Goal: Information Seeking & Learning: Stay updated

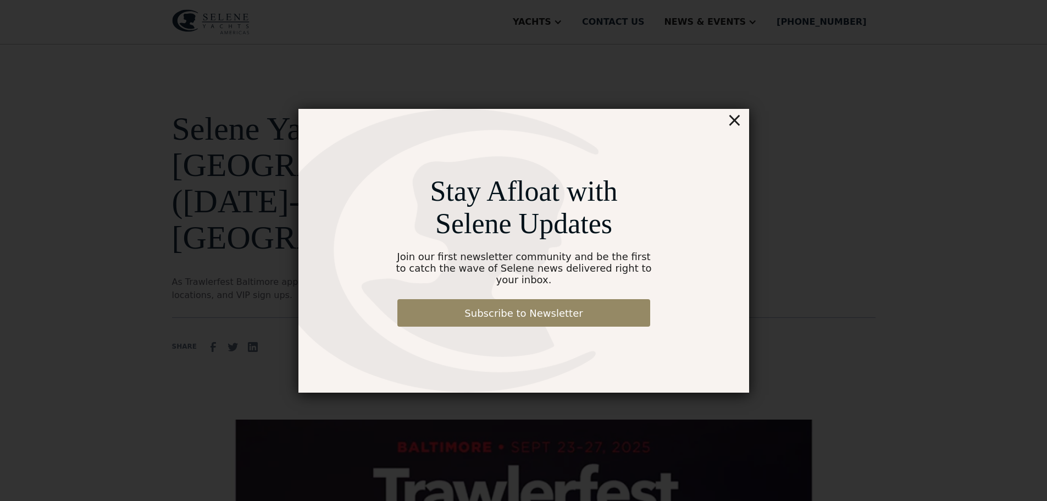
click at [734, 131] on div "×" at bounding box center [734, 120] width 16 height 22
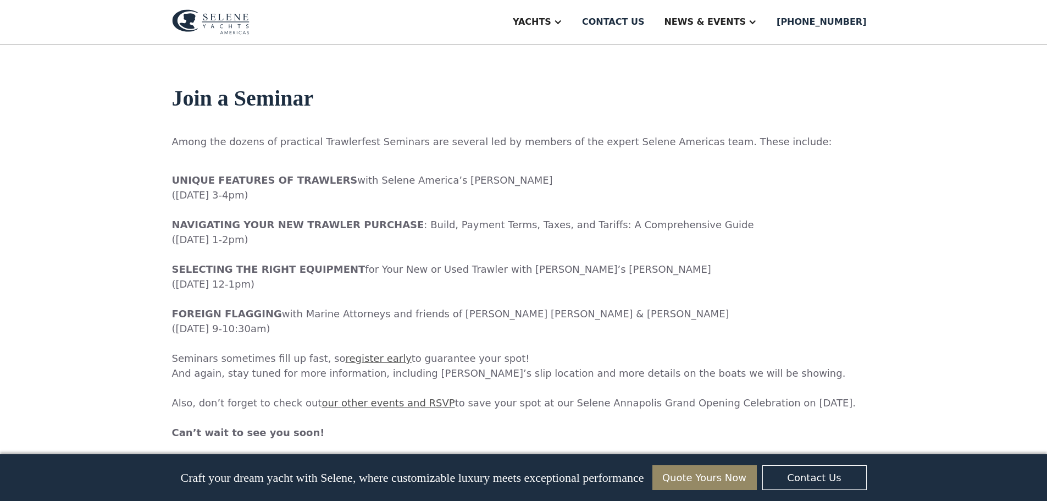
scroll to position [1538, 0]
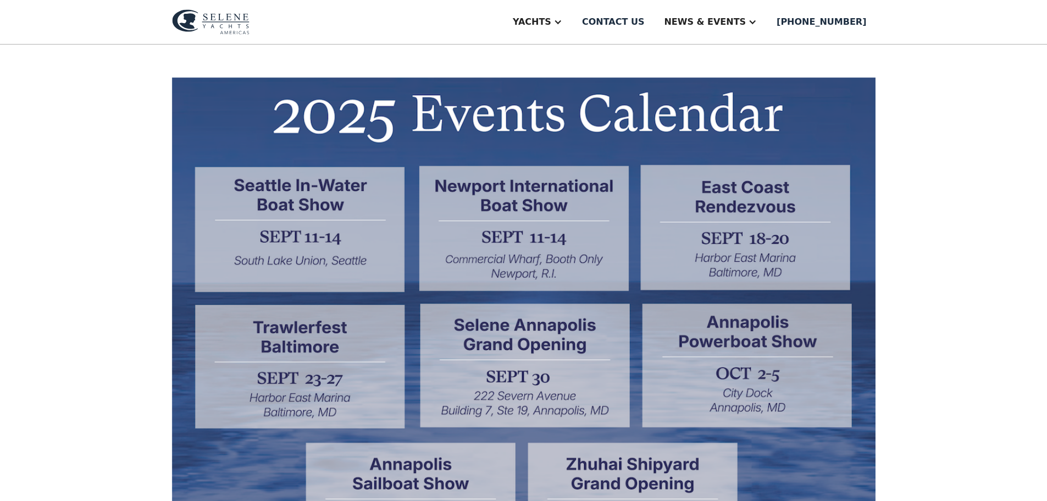
scroll to position [308, 0]
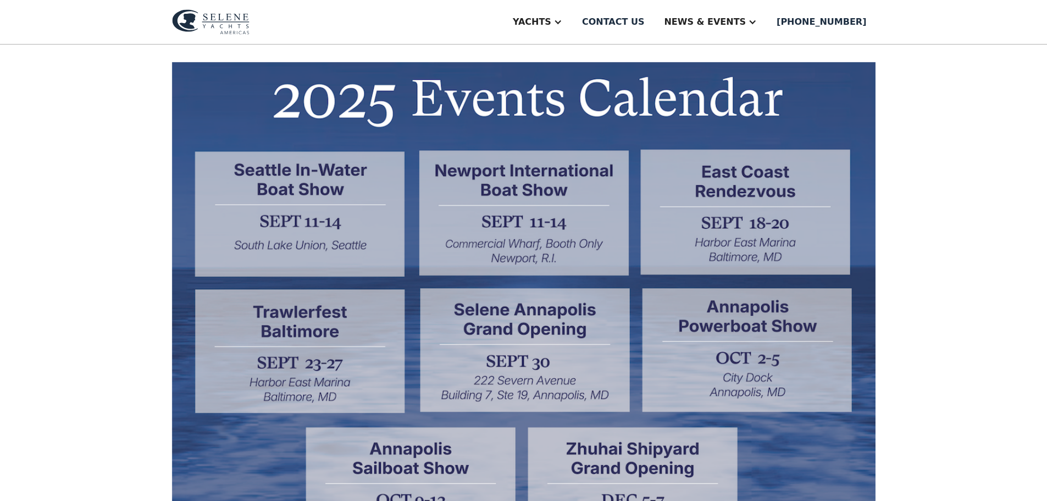
click at [767, 178] on img at bounding box center [523, 374] width 703 height 624
click at [762, 225] on img at bounding box center [523, 374] width 703 height 624
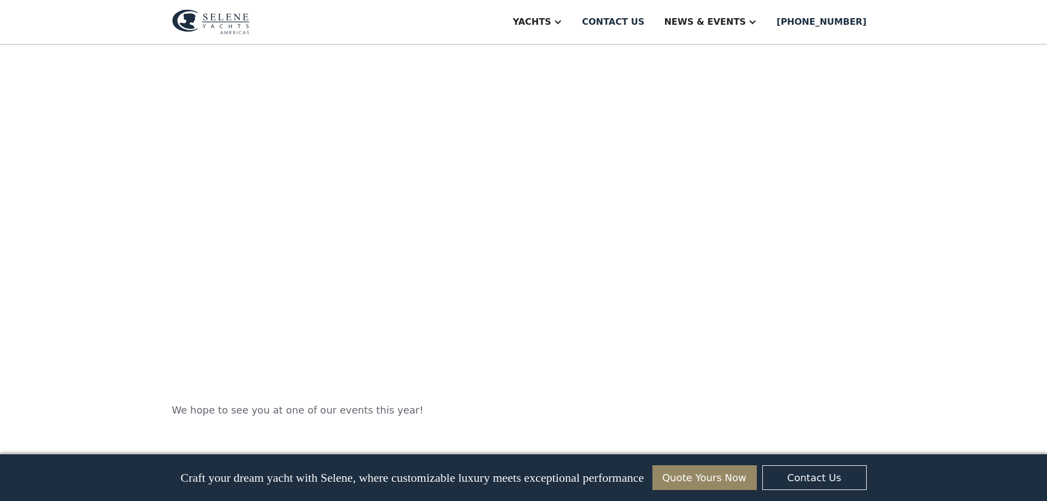
scroll to position [1478, 0]
